Goal: Task Accomplishment & Management: Manage account settings

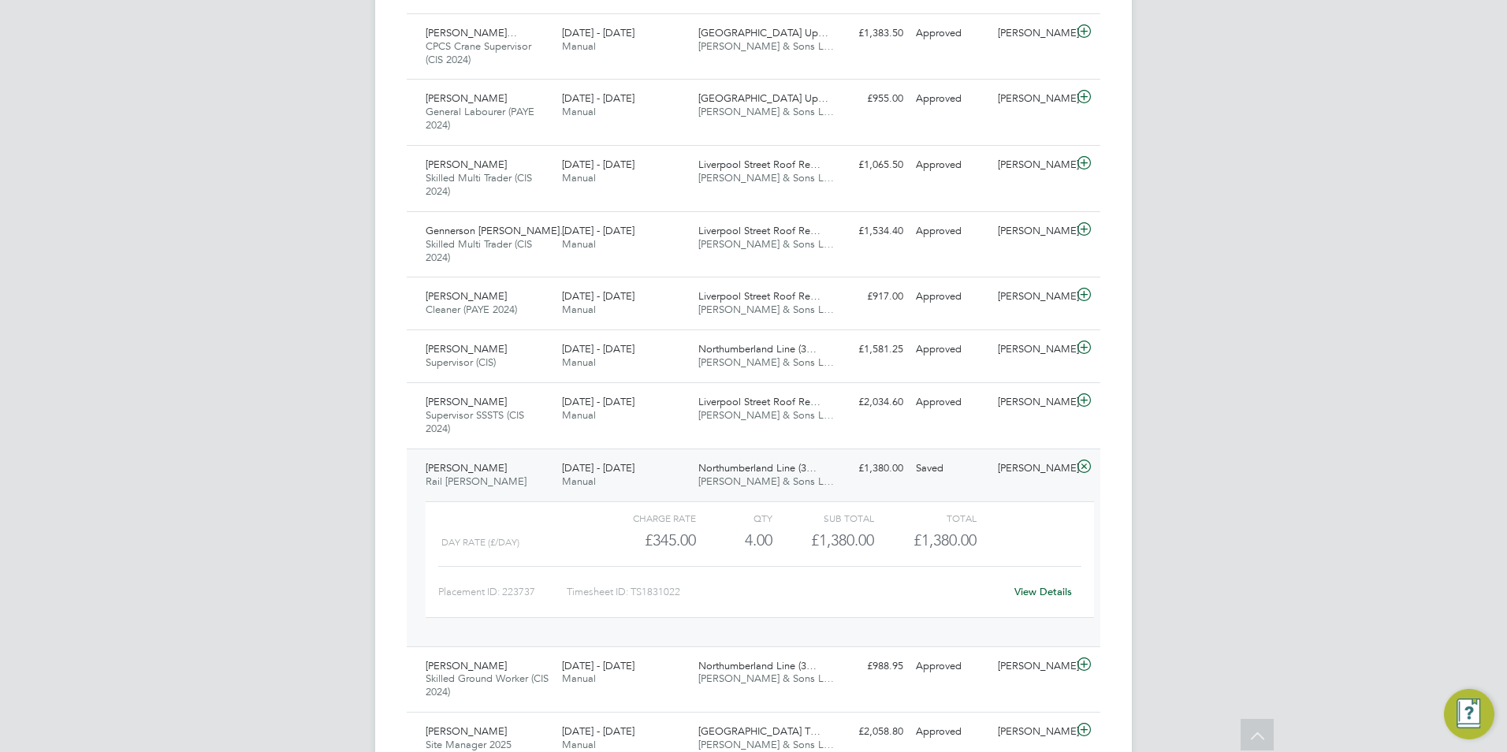
click at [1171, 268] on div "[PERSON_NAME] Notifications 20 Applications: Network Team Members Businesses Si…" at bounding box center [753, 185] width 1507 height 2634
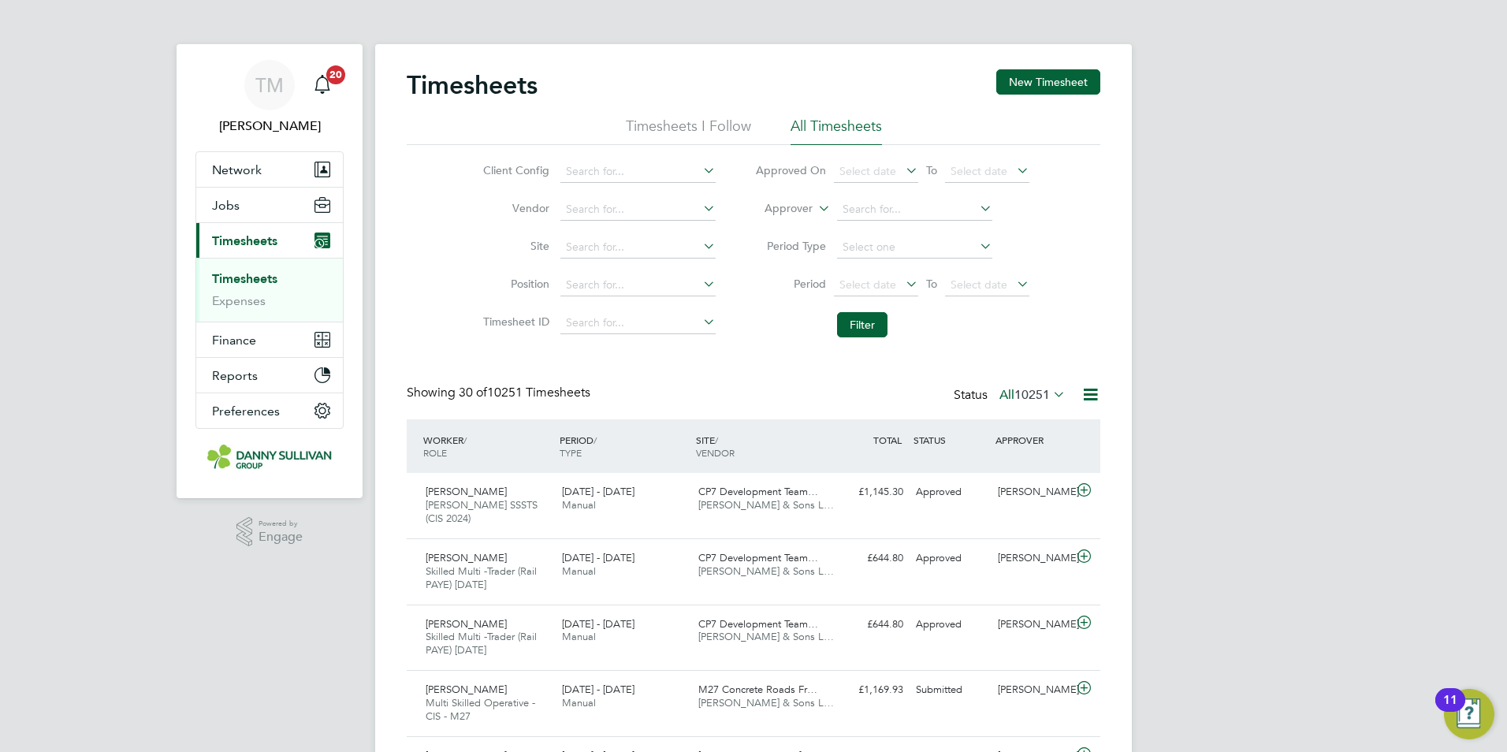
click at [250, 276] on link "Timesheets" at bounding box center [244, 278] width 65 height 15
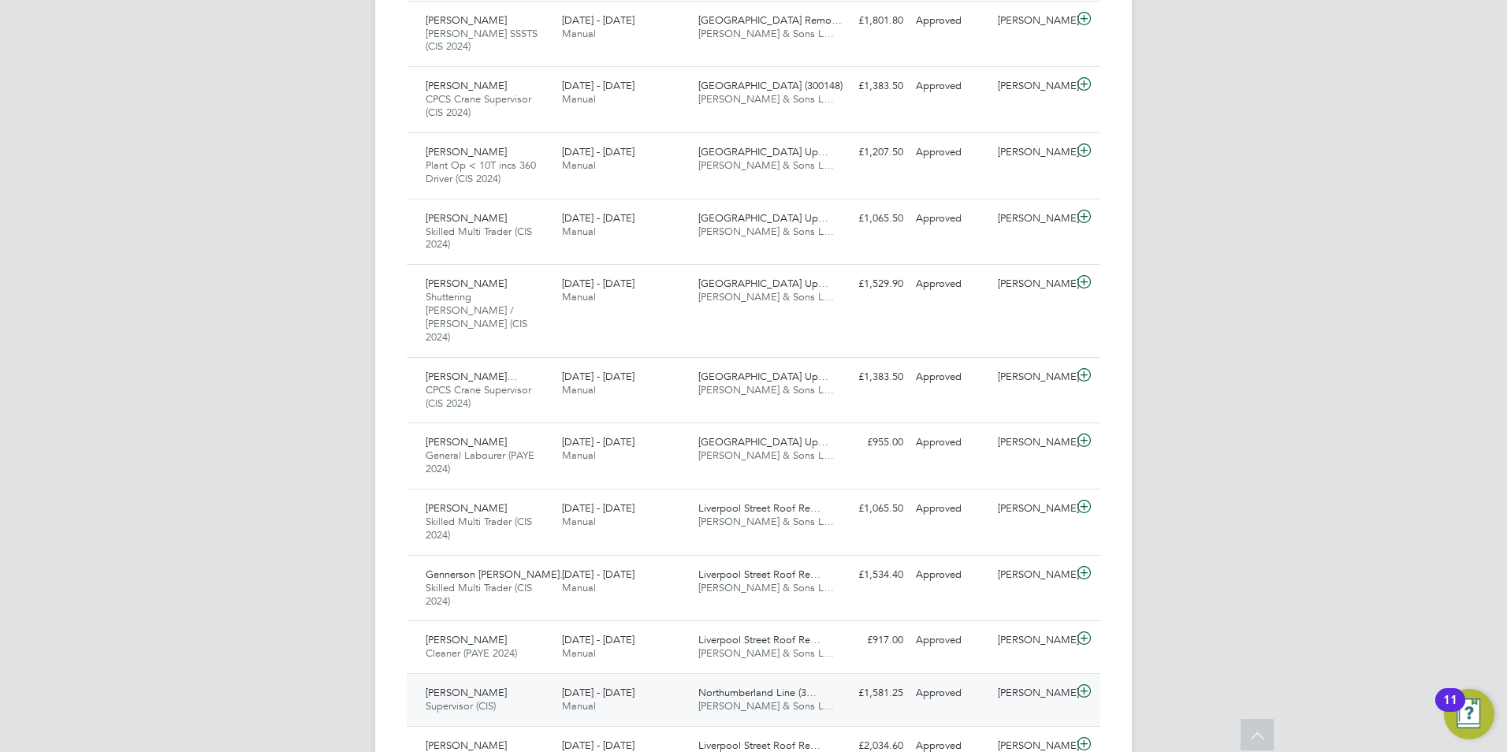
click at [504, 680] on div "Wayne Goodwin Supervisor (CIS) 20 - 26 Sep 2025" at bounding box center [487, 699] width 136 height 39
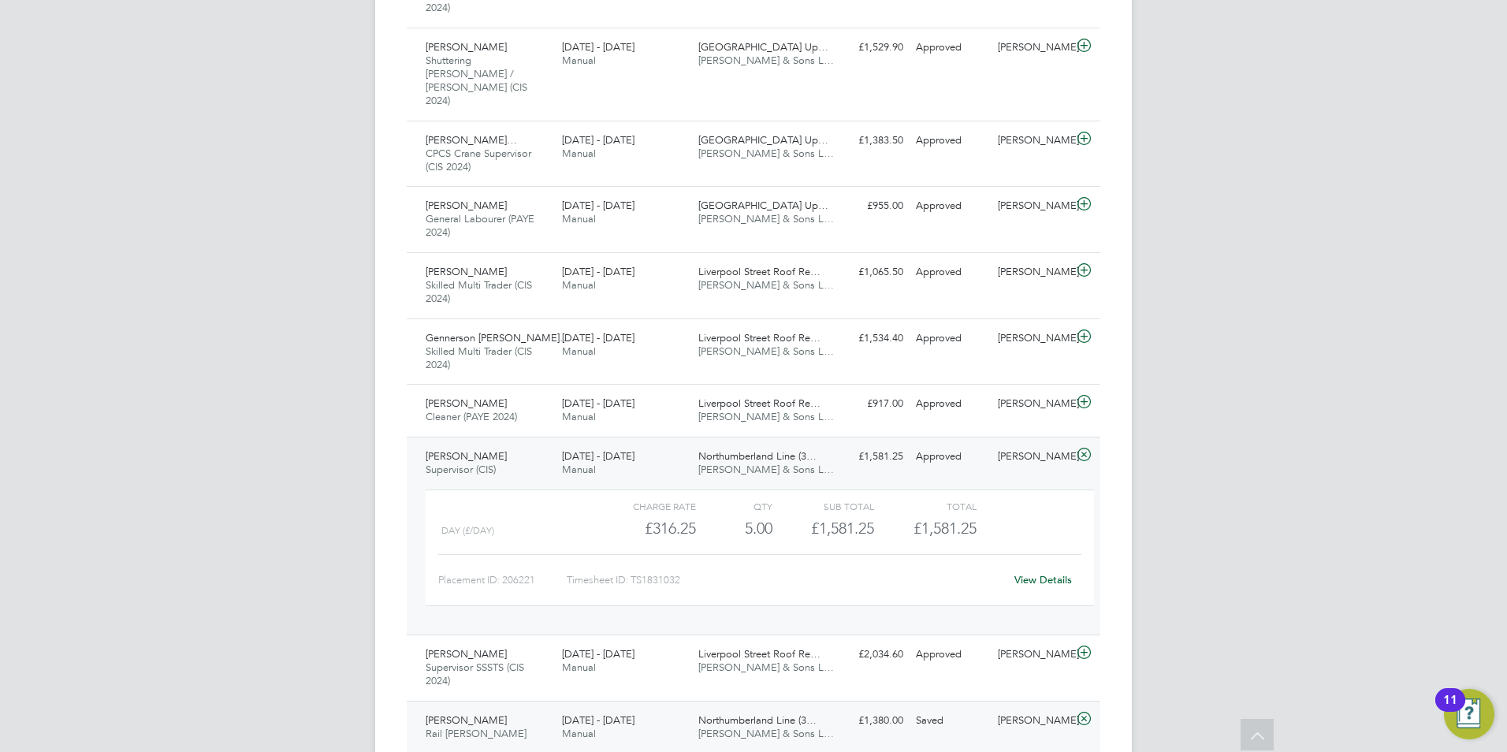
click at [1048, 573] on link "View Details" at bounding box center [1043, 579] width 58 height 13
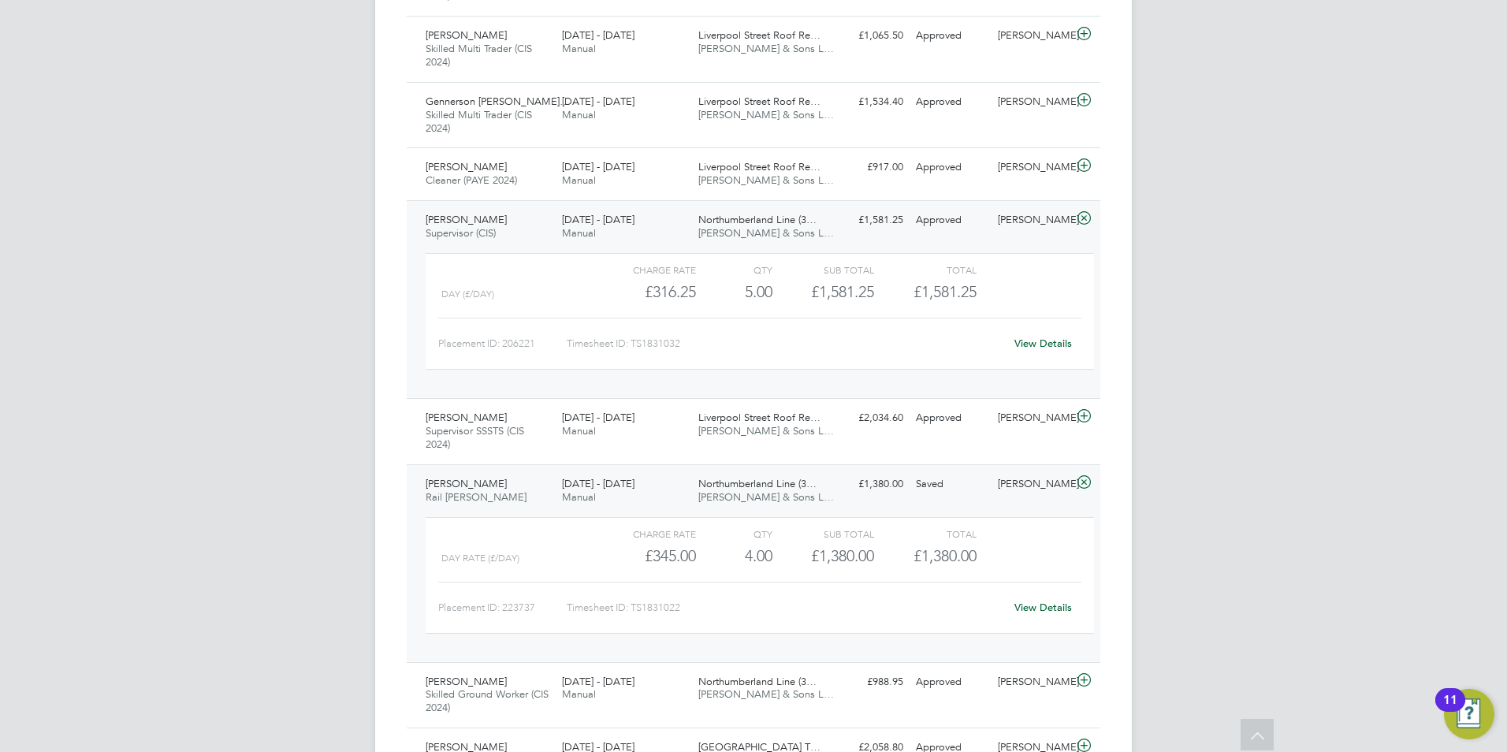
click at [1025, 471] on div "Vicky Todd" at bounding box center [1033, 484] width 82 height 26
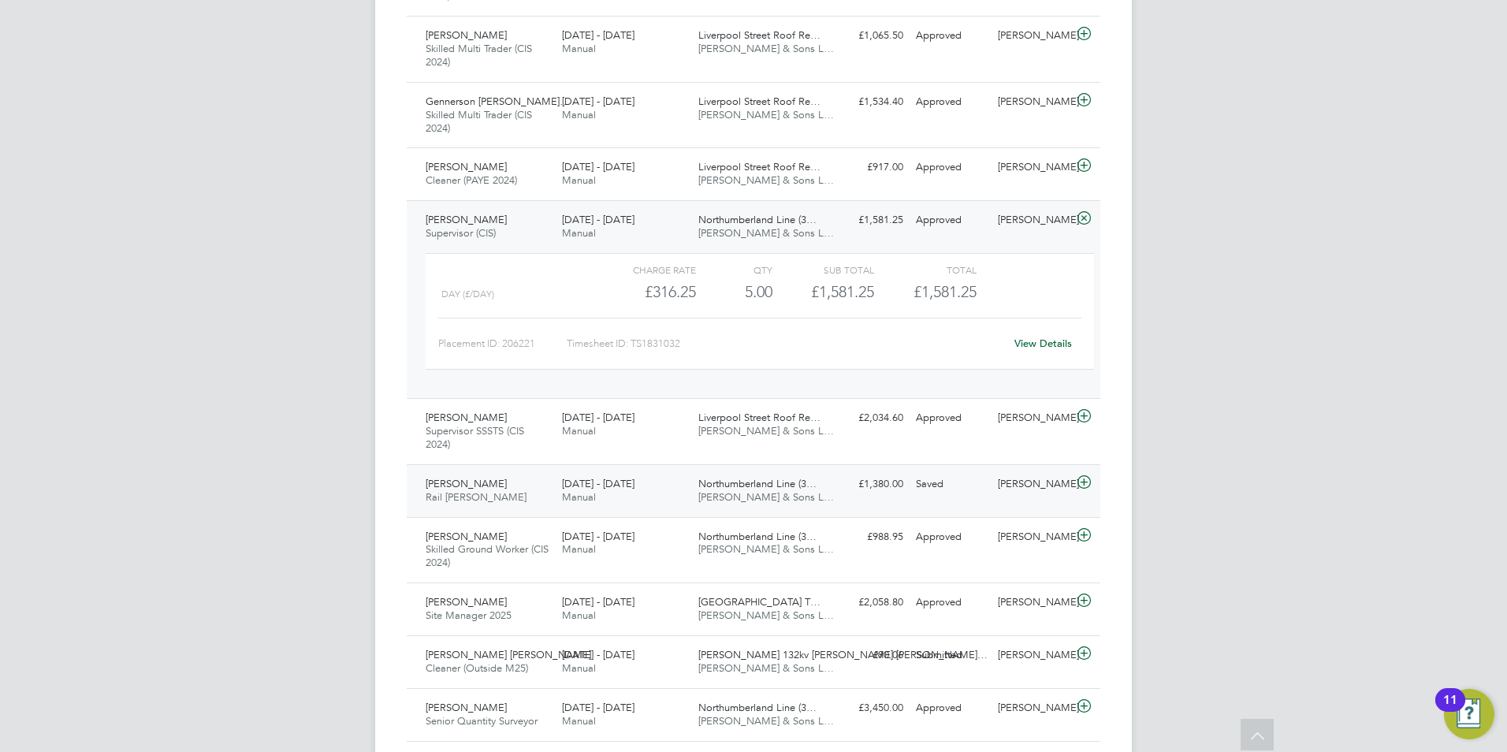
click at [1038, 471] on div "Vicky Todd" at bounding box center [1033, 484] width 82 height 26
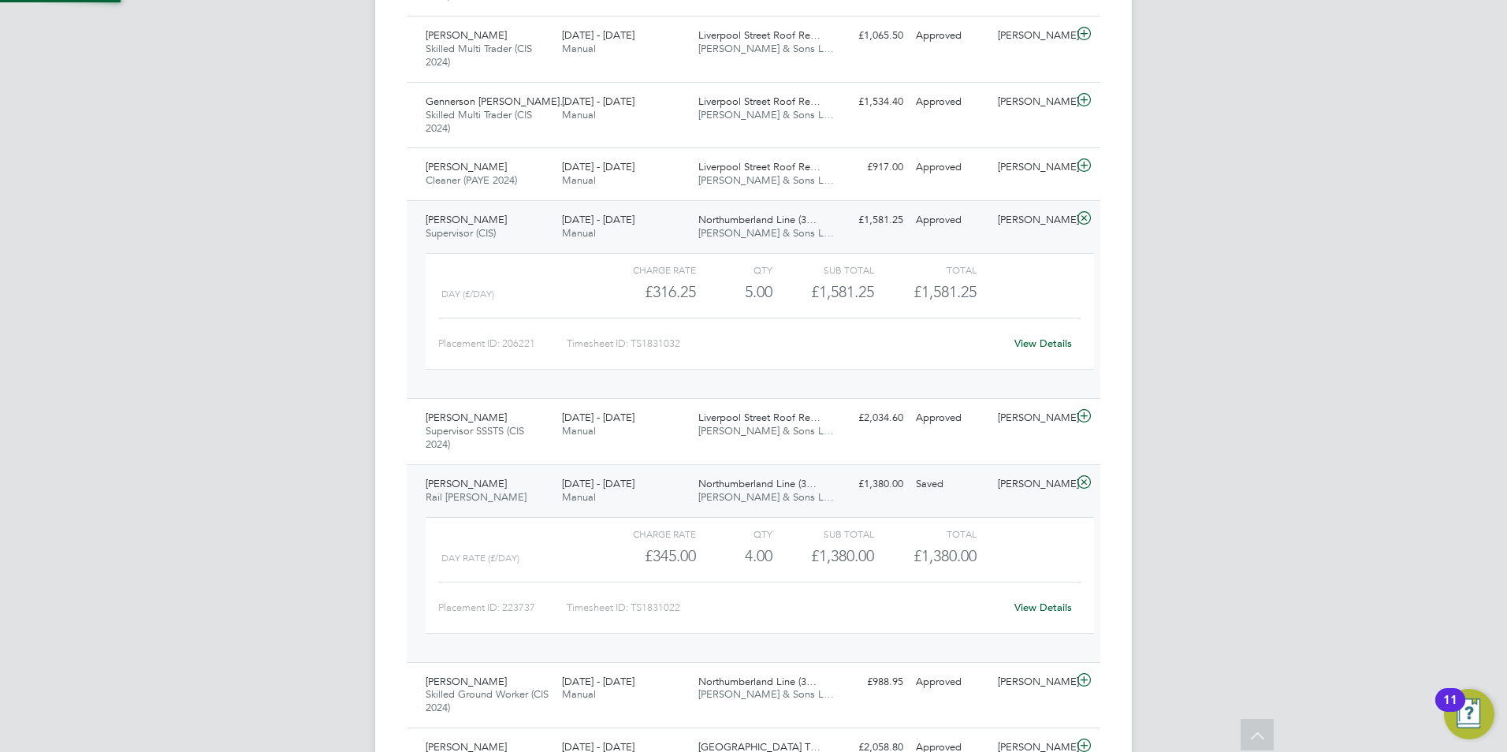
click at [1052, 601] on link "View Details" at bounding box center [1043, 607] width 58 height 13
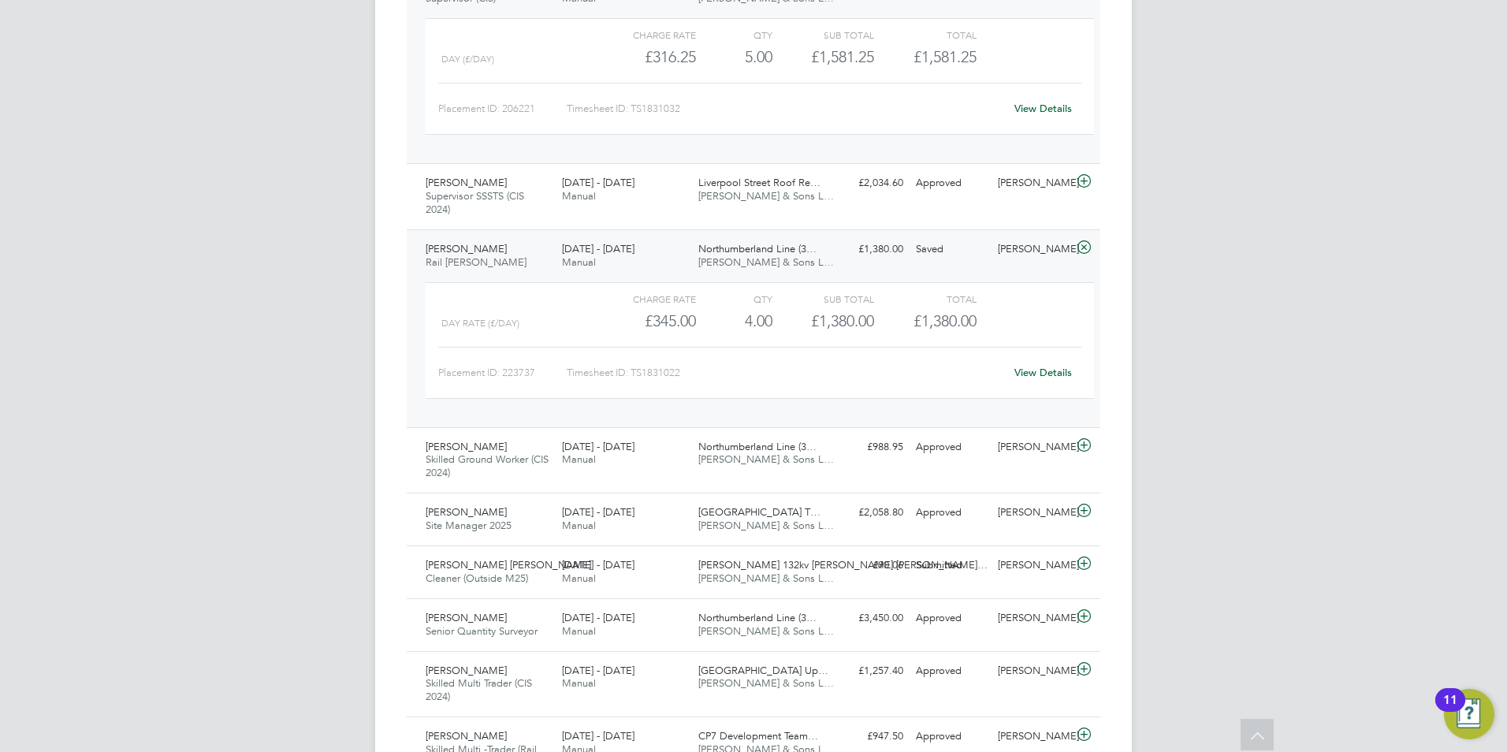
scroll to position [1498, 0]
click at [956, 551] on div "Submitted" at bounding box center [951, 564] width 82 height 26
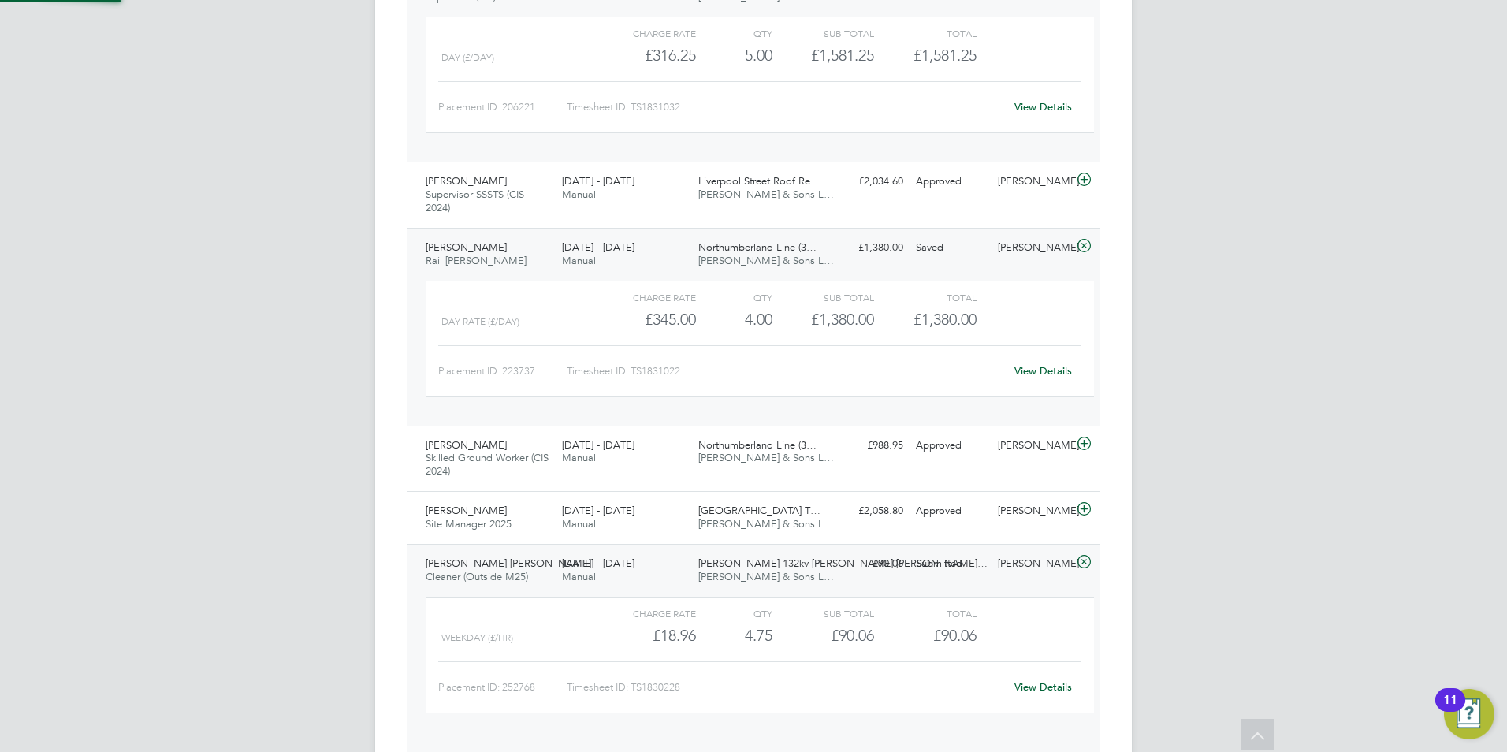
scroll to position [27, 154]
click at [1027, 680] on link "View Details" at bounding box center [1043, 686] width 58 height 13
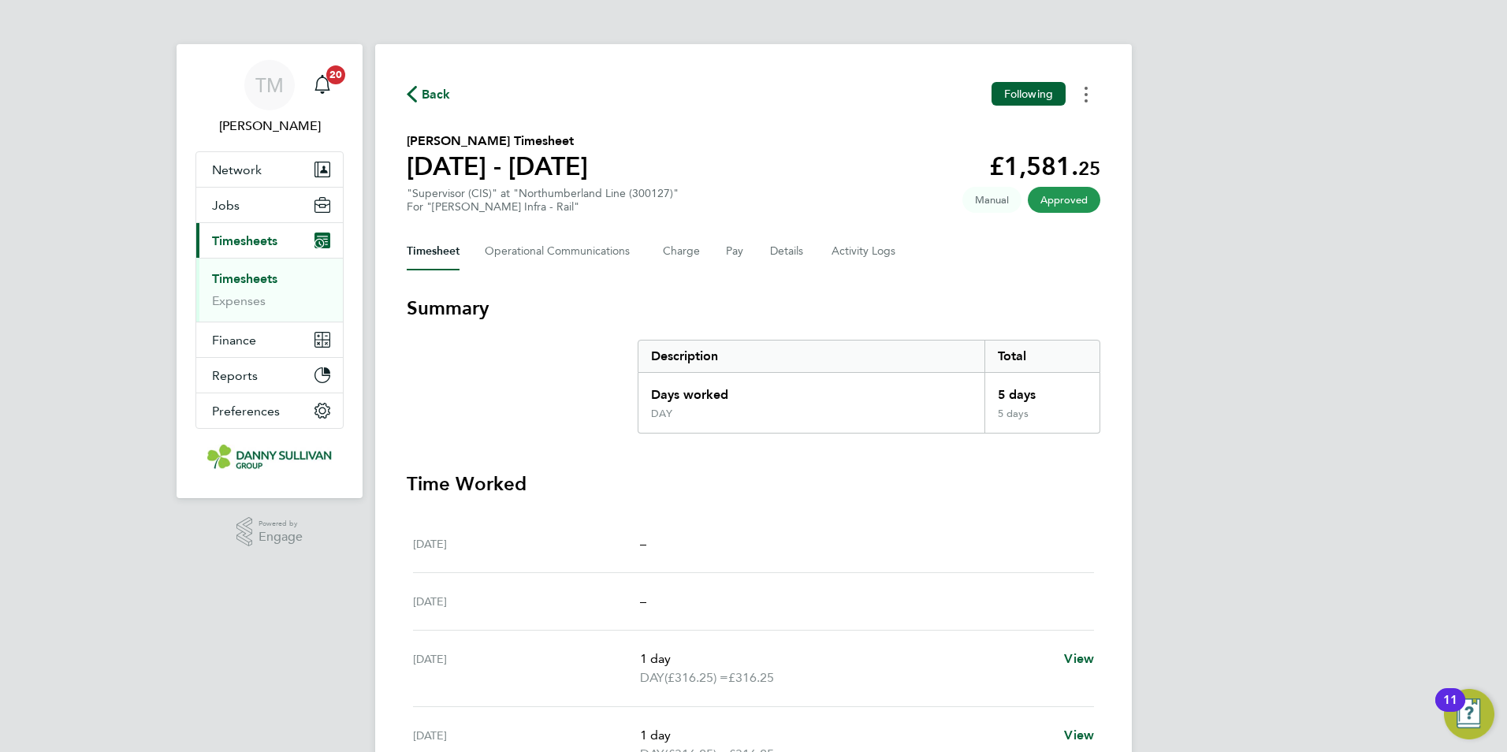
click at [1086, 95] on circle "Timesheets Menu" at bounding box center [1086, 94] width 3 height 3
click at [1182, 255] on div "TM Tai Marjadsingh Notifications 20 Applications: Network Team Members Business…" at bounding box center [753, 576] width 1507 height 1152
click at [1082, 85] on button "Timesheets Menu" at bounding box center [1086, 94] width 28 height 24
click at [1033, 121] on link "Download timesheet" at bounding box center [1005, 130] width 189 height 32
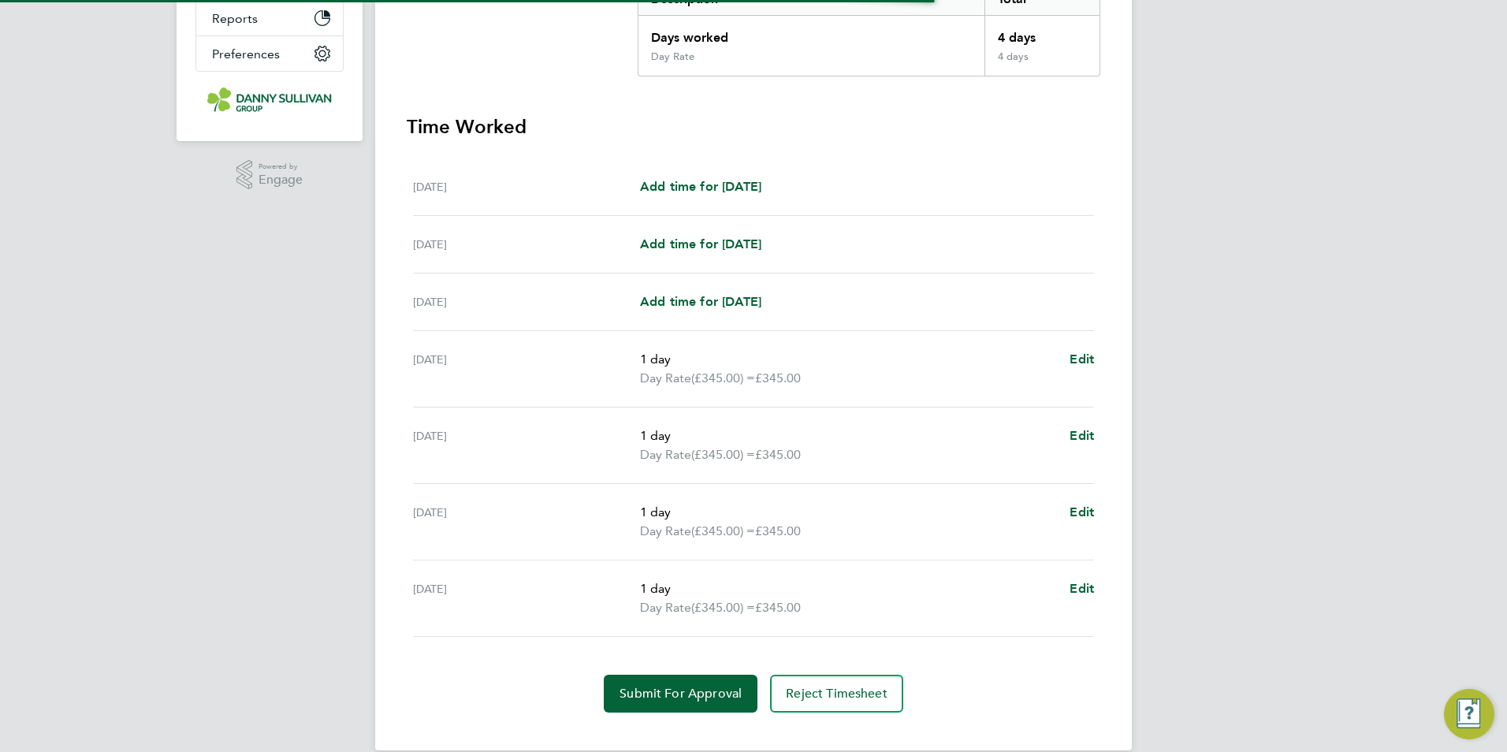
scroll to position [381, 0]
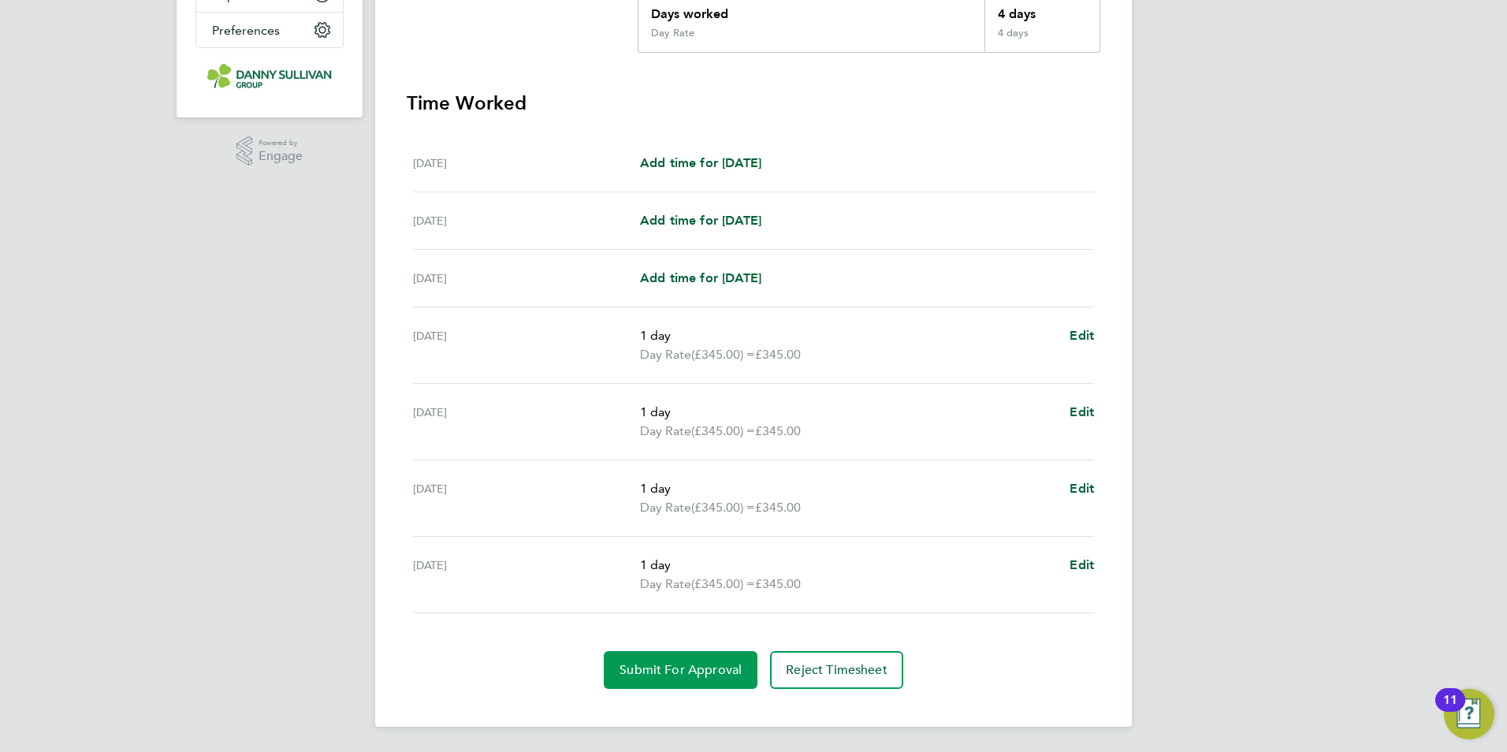
click at [651, 672] on span "Submit For Approval" at bounding box center [681, 670] width 122 height 16
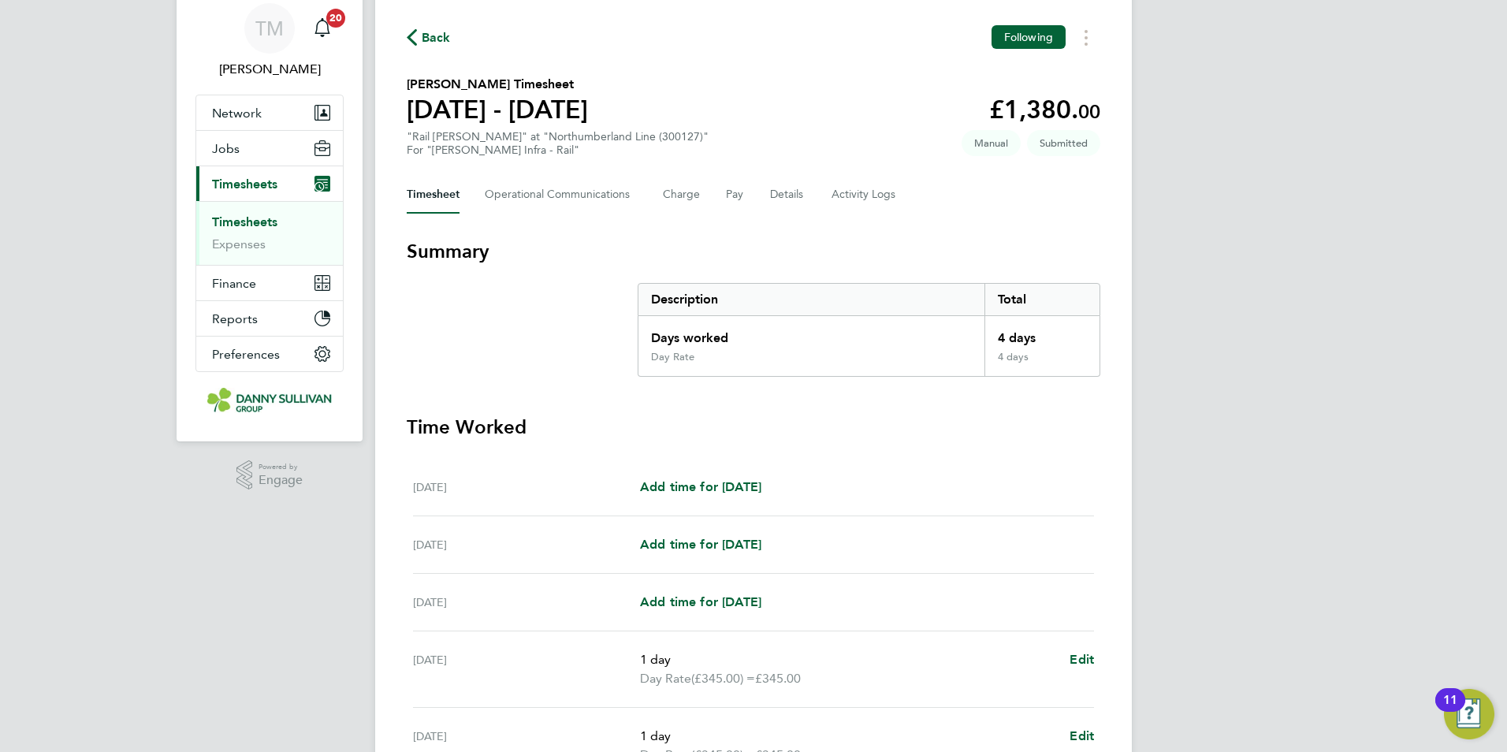
scroll to position [0, 0]
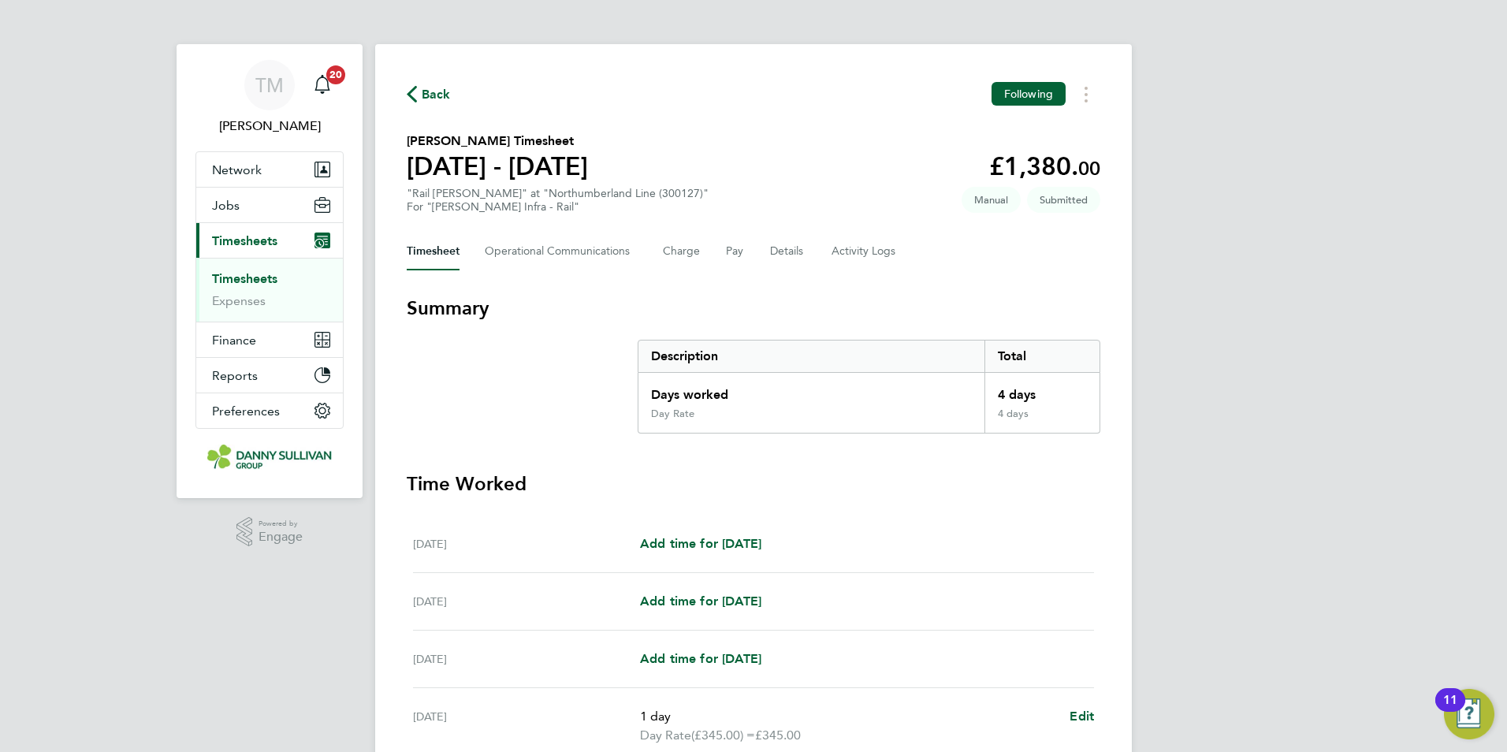
click at [410, 91] on icon "button" at bounding box center [412, 94] width 10 height 17
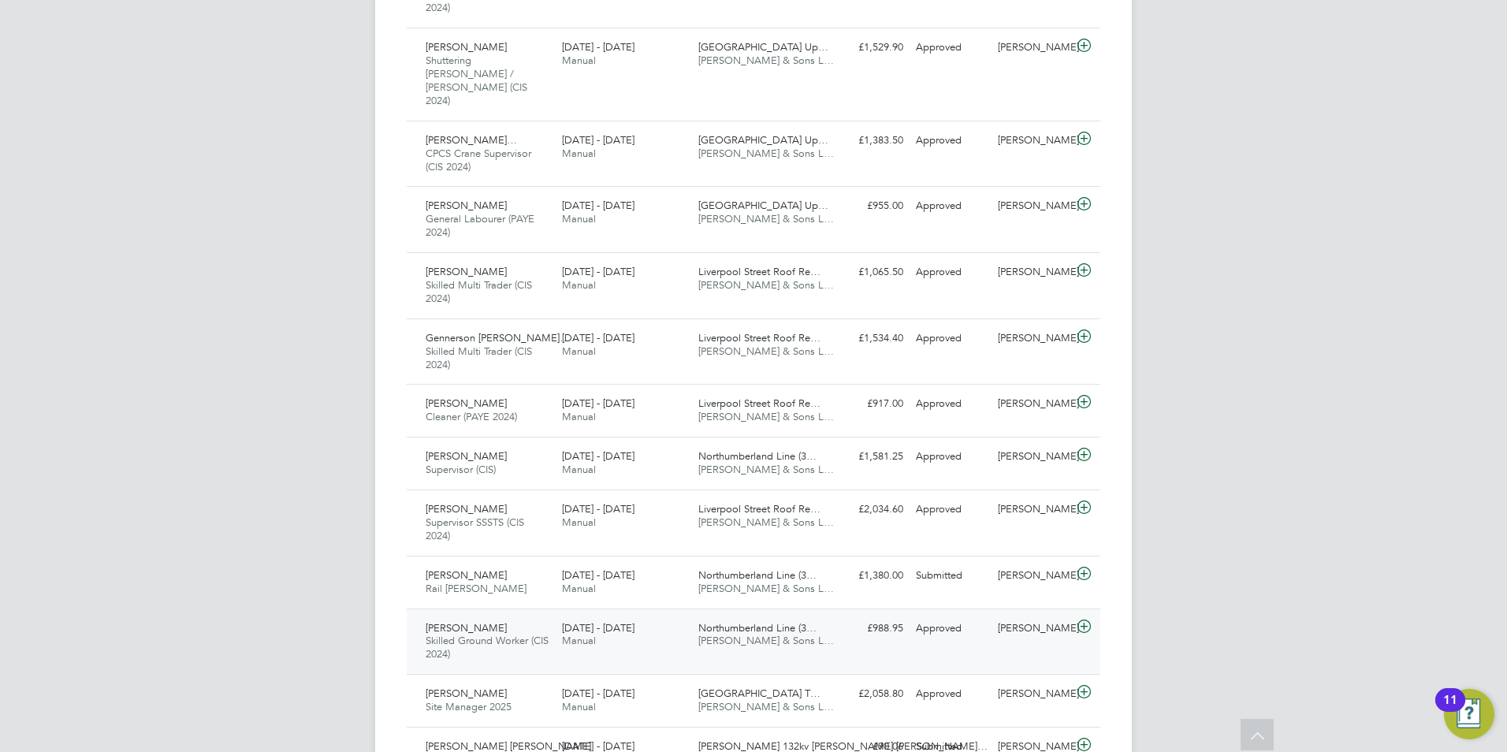
click at [476, 621] on span "[PERSON_NAME]" at bounding box center [466, 627] width 81 height 13
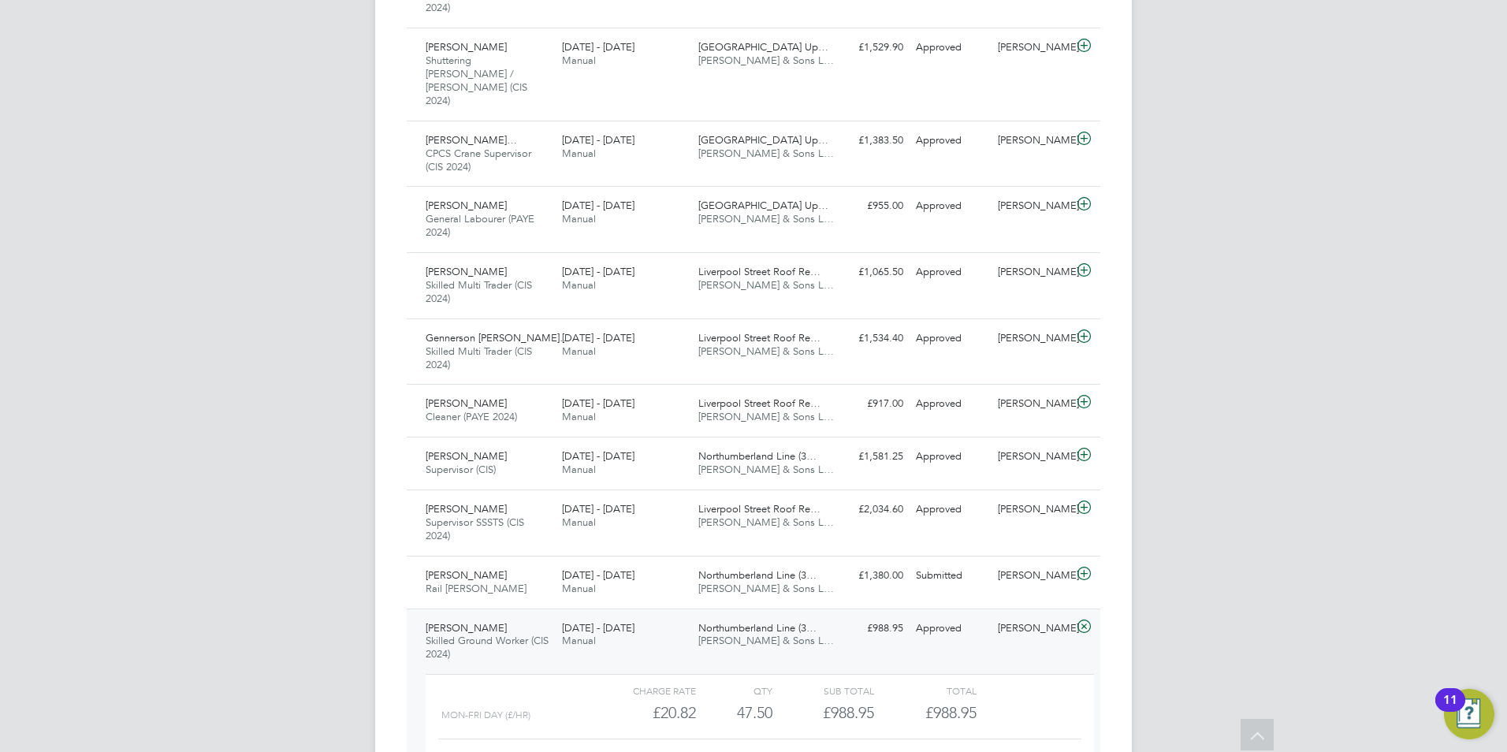
click at [1044, 751] on link "View Details" at bounding box center [1043, 763] width 58 height 13
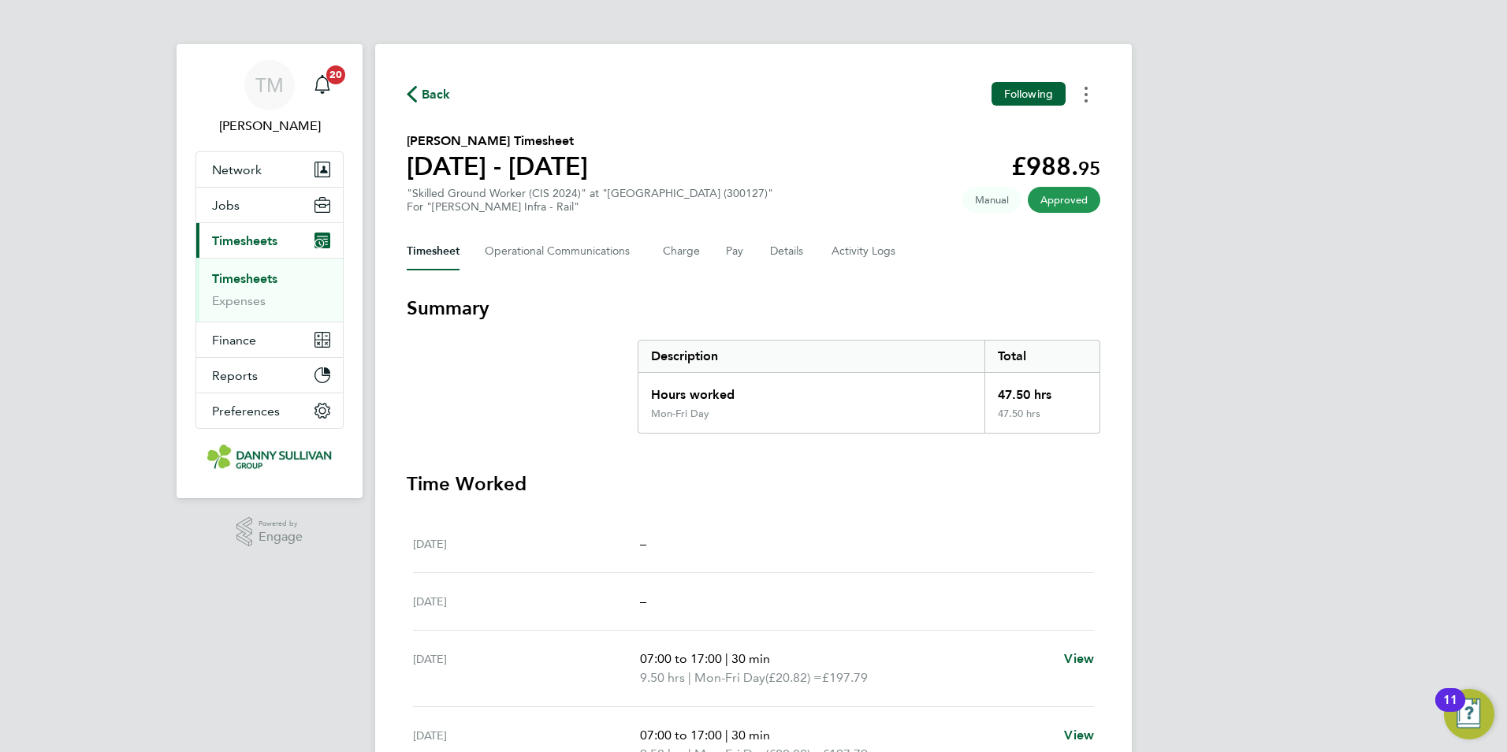
click at [1095, 91] on button "Timesheets Menu" at bounding box center [1086, 94] width 28 height 24
click at [1010, 128] on link "Download timesheet" at bounding box center [1005, 130] width 189 height 32
